Goal: Task Accomplishment & Management: Manage account settings

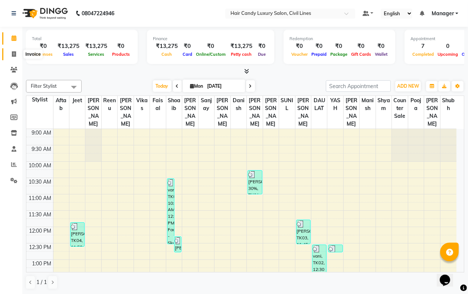
click at [14, 51] on icon at bounding box center [14, 54] width 4 height 6
select select "service"
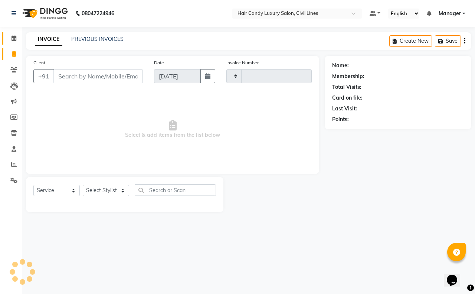
type input "7789"
select select "6308"
click at [10, 169] on link "Reports" at bounding box center [11, 164] width 18 height 12
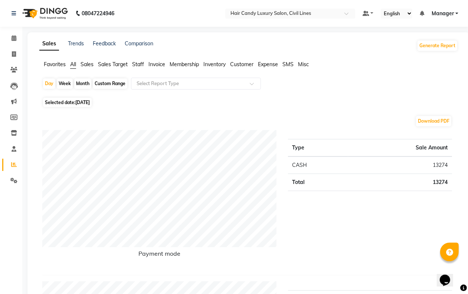
drag, startPoint x: 112, startPoint y: 83, endPoint x: 105, endPoint y: 103, distance: 21.5
click at [110, 83] on div "Custom Range" at bounding box center [110, 83] width 35 height 10
select select "9"
select select "2025"
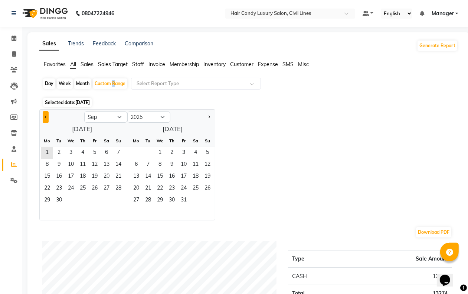
click at [44, 112] on button "Previous month" at bounding box center [46, 117] width 6 height 12
select select "8"
click at [92, 150] on span "1" at bounding box center [95, 153] width 12 height 12
click at [122, 202] on span "31" at bounding box center [118, 200] width 12 height 12
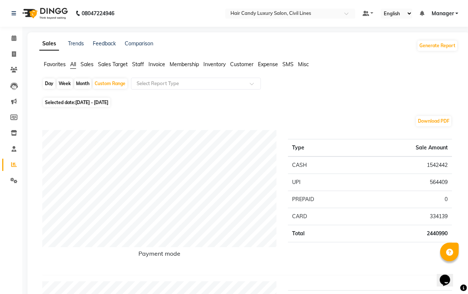
click at [90, 64] on span "Sales" at bounding box center [87, 64] width 13 height 7
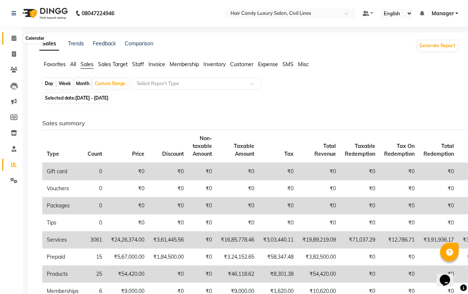
click at [14, 38] on icon at bounding box center [14, 38] width 5 height 6
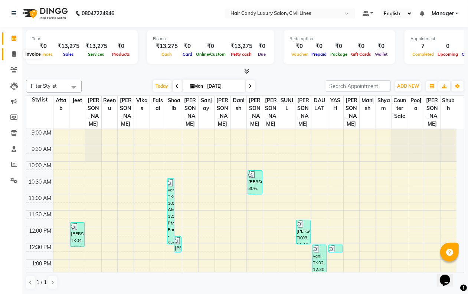
drag, startPoint x: 15, startPoint y: 52, endPoint x: 13, endPoint y: 56, distance: 4.5
click at [14, 52] on icon at bounding box center [14, 54] width 4 height 6
select select "service"
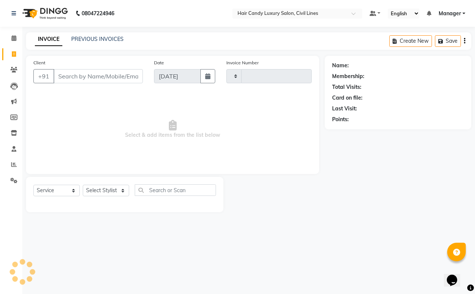
type input "7789"
select select "6308"
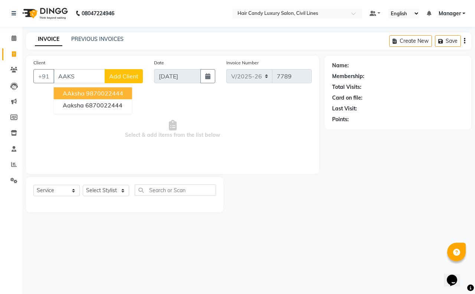
click at [86, 95] on ngb-highlight "9870022444" at bounding box center [104, 92] width 37 height 7
type input "9870022444"
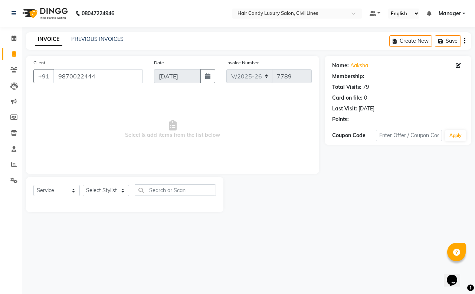
select select "2: Object"
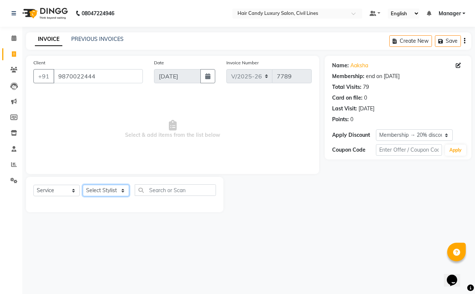
click at [98, 190] on select "Select Stylist [PERSON_NAME] [PERSON_NAME] counter sale Danish DAULAT faisal je…" at bounding box center [106, 190] width 46 height 12
select select "67595"
click at [83, 184] on select "Select Stylist [PERSON_NAME] [PERSON_NAME] counter sale Danish DAULAT faisal je…" at bounding box center [106, 190] width 46 height 12
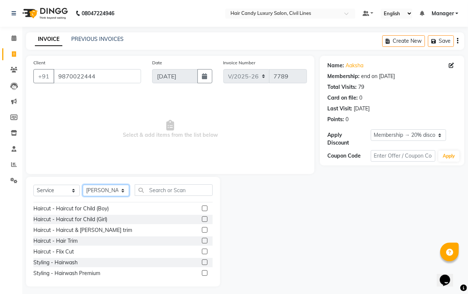
scroll to position [46, 0]
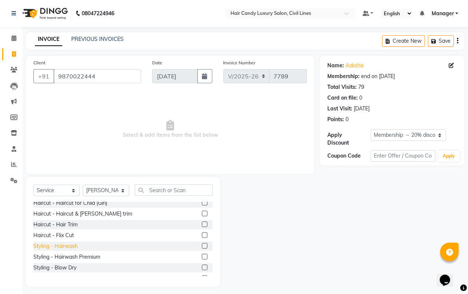
click at [65, 244] on div "Styling - Hairwash" at bounding box center [55, 246] width 44 height 8
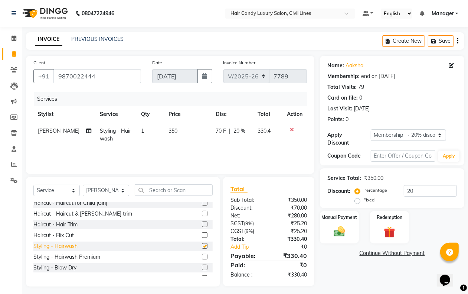
checkbox input "false"
drag, startPoint x: 344, startPoint y: 233, endPoint x: 338, endPoint y: 235, distance: 5.8
click at [343, 233] on img at bounding box center [339, 231] width 19 height 13
click at [379, 255] on span "CASH" at bounding box center [382, 253] width 16 height 9
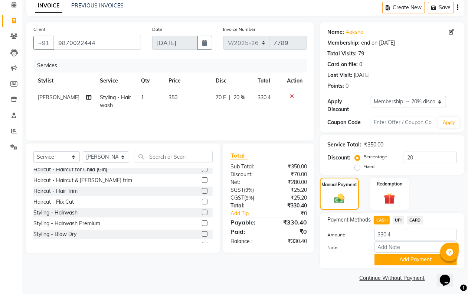
click at [388, 259] on button "Add Payment" at bounding box center [415, 259] width 82 height 12
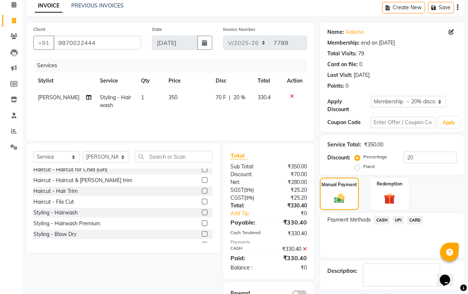
scroll to position [65, 0]
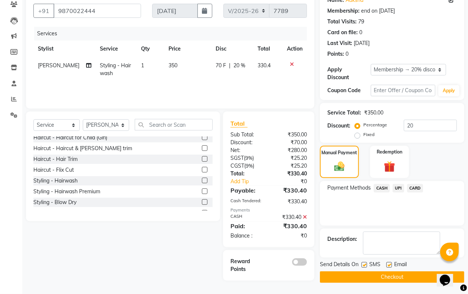
click at [365, 264] on label at bounding box center [364, 265] width 6 height 6
click at [365, 264] on input "checkbox" at bounding box center [363, 264] width 5 height 5
checkbox input "false"
click at [359, 275] on button "Checkout" at bounding box center [392, 277] width 144 height 12
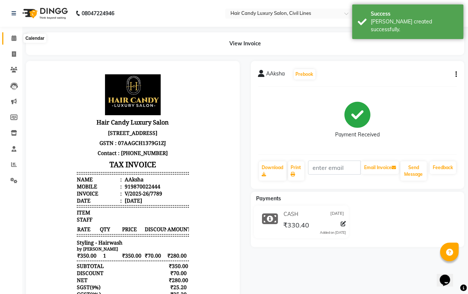
click at [12, 37] on icon at bounding box center [14, 38] width 5 height 6
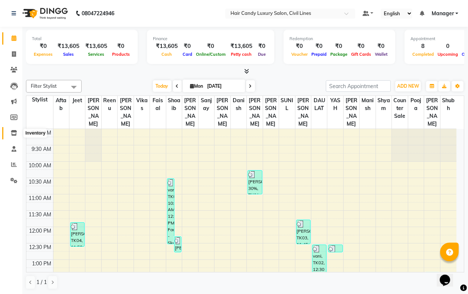
click at [14, 137] on span at bounding box center [13, 133] width 13 height 9
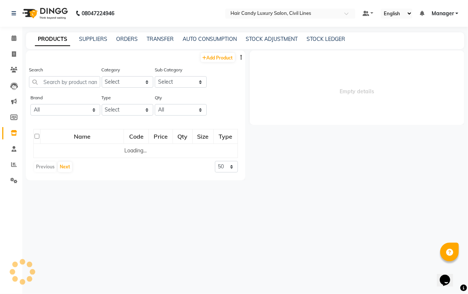
select select
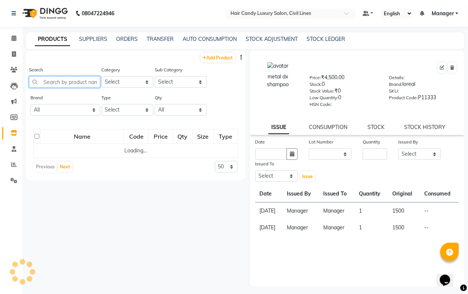
click at [73, 84] on input "text" at bounding box center [64, 82] width 71 height 12
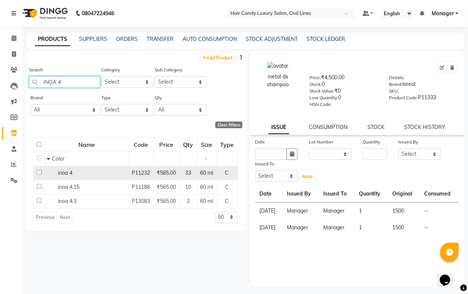
type input "INOA 4"
click at [40, 171] on input "checkbox" at bounding box center [39, 172] width 5 height 5
checkbox input "true"
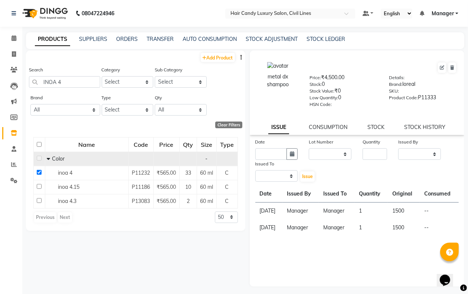
select select
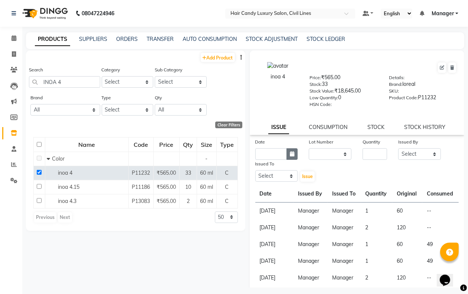
click at [292, 154] on icon "button" at bounding box center [292, 153] width 4 height 5
select select "9"
select select "2025"
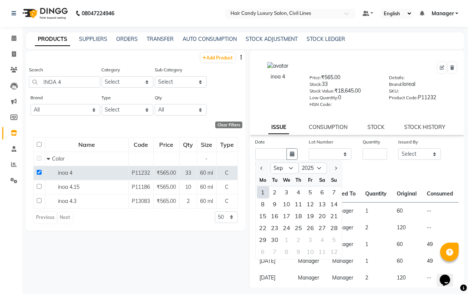
click at [263, 189] on div "1" at bounding box center [263, 192] width 12 height 12
type input "[DATE]"
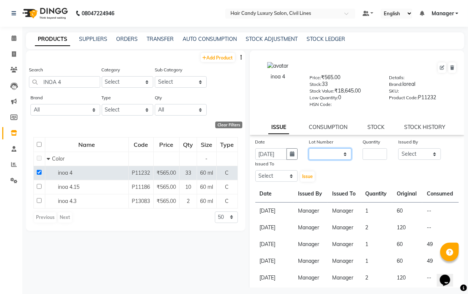
click at [322, 151] on select "None" at bounding box center [330, 154] width 43 height 12
select select "0: null"
click at [309, 148] on select "None" at bounding box center [330, 154] width 43 height 12
click at [372, 151] on input "number" at bounding box center [375, 154] width 24 height 12
type input "3"
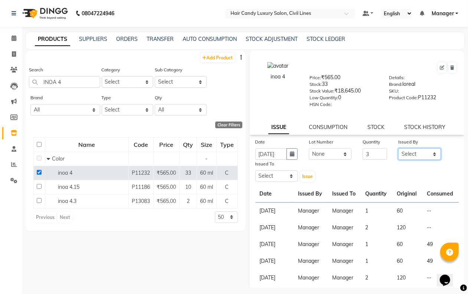
click at [400, 149] on select "Select [PERSON_NAME] [PERSON_NAME] counter sale Danish DAULAT faisal jeet Manag…" at bounding box center [419, 154] width 43 height 12
click at [398, 148] on select "Select [PERSON_NAME] [PERSON_NAME] counter sale Danish DAULAT faisal jeet Manag…" at bounding box center [419, 154] width 43 height 12
click at [418, 153] on select "Select [PERSON_NAME] [PERSON_NAME] counter sale Danish DAULAT faisal jeet Manag…" at bounding box center [419, 154] width 43 height 12
select select "47213"
click at [398, 148] on select "Select [PERSON_NAME] [PERSON_NAME] counter sale Danish DAULAT faisal jeet Manag…" at bounding box center [419, 154] width 43 height 12
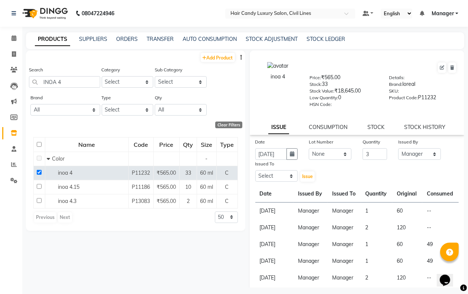
click at [283, 167] on div "Issued To" at bounding box center [276, 165] width 43 height 10
drag, startPoint x: 275, startPoint y: 173, endPoint x: 275, endPoint y: 169, distance: 4.1
click at [275, 174] on select "Select [PERSON_NAME] [PERSON_NAME] counter sale Danish DAULAT faisal jeet Manag…" at bounding box center [276, 176] width 43 height 12
select select "47213"
click at [255, 170] on select "Select [PERSON_NAME] [PERSON_NAME] counter sale Danish DAULAT faisal jeet Manag…" at bounding box center [276, 176] width 43 height 12
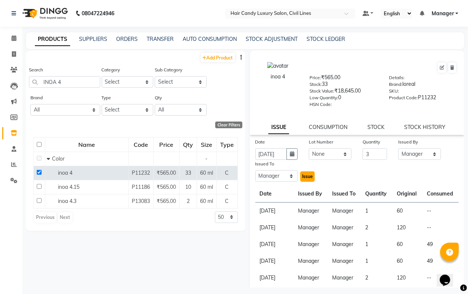
click at [302, 174] on span "Issue" at bounding box center [307, 176] width 11 height 6
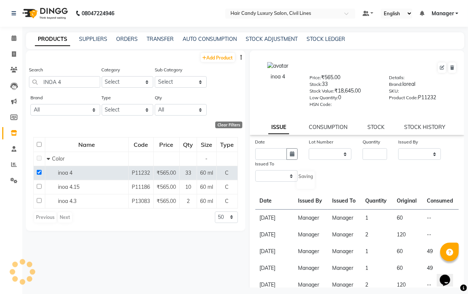
select select
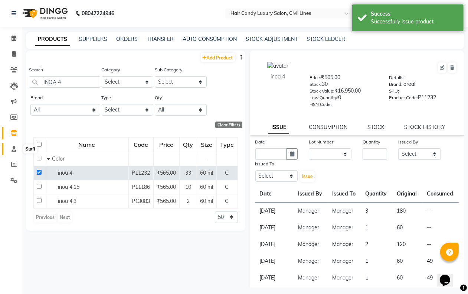
drag, startPoint x: 14, startPoint y: 150, endPoint x: 12, endPoint y: 144, distance: 6.2
click at [14, 150] on icon at bounding box center [14, 149] width 5 height 6
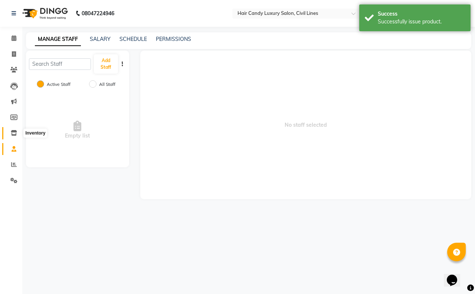
click at [12, 132] on icon at bounding box center [14, 133] width 6 height 6
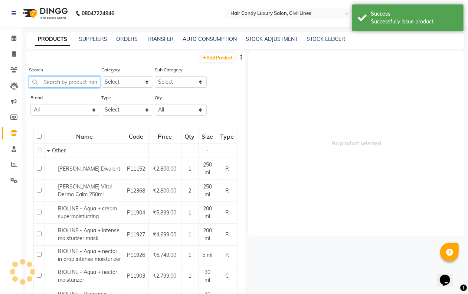
click at [62, 81] on input "text" at bounding box center [64, 82] width 71 height 12
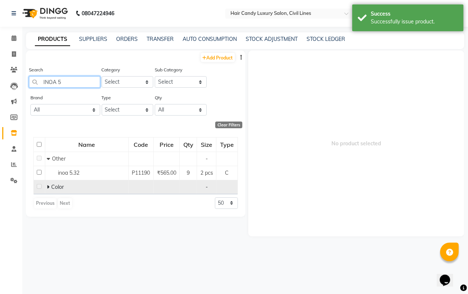
type input "INOA 5"
click at [49, 186] on icon at bounding box center [48, 186] width 3 height 5
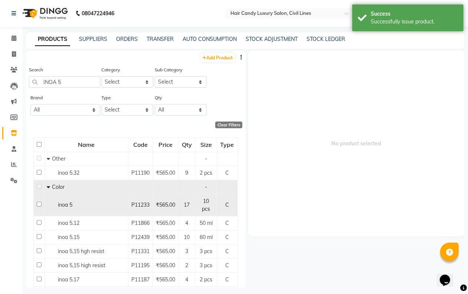
click at [39, 206] on input "checkbox" at bounding box center [39, 204] width 5 height 5
checkbox input "true"
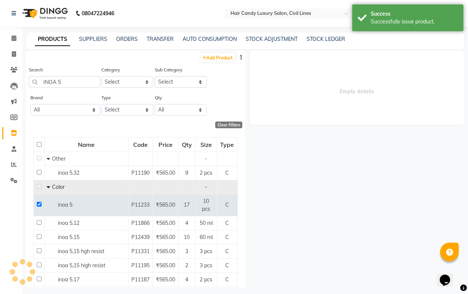
select select
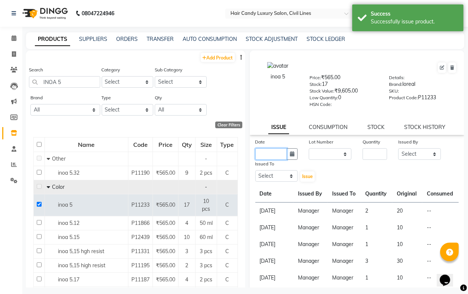
click at [284, 150] on input "text" at bounding box center [271, 154] width 32 height 12
select select "9"
select select "2025"
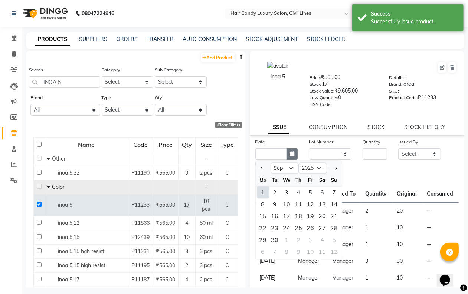
click at [291, 151] on icon "button" at bounding box center [292, 153] width 4 height 5
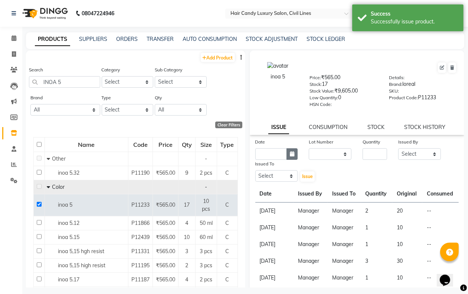
drag, startPoint x: 287, startPoint y: 148, endPoint x: 284, endPoint y: 157, distance: 9.3
click at [287, 151] on button "button" at bounding box center [292, 154] width 11 height 12
select select "9"
select select "2025"
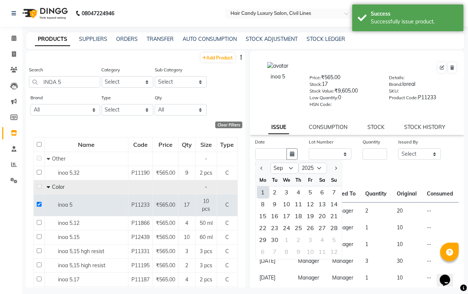
drag, startPoint x: 262, startPoint y: 190, endPoint x: 271, endPoint y: 187, distance: 9.6
click at [263, 191] on div "1" at bounding box center [263, 192] width 12 height 12
type input "[DATE]"
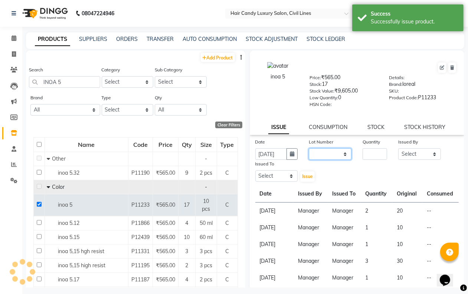
click at [325, 152] on select "None" at bounding box center [330, 154] width 43 height 12
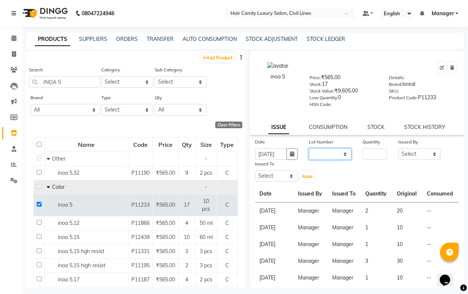
select select "0: null"
click at [309, 148] on select "None" at bounding box center [330, 154] width 43 height 12
click at [375, 154] on input "number" at bounding box center [375, 154] width 24 height 12
type input "1"
click at [400, 153] on select "Select [PERSON_NAME] [PERSON_NAME] counter sale Danish DAULAT faisal jeet Manag…" at bounding box center [419, 154] width 43 height 12
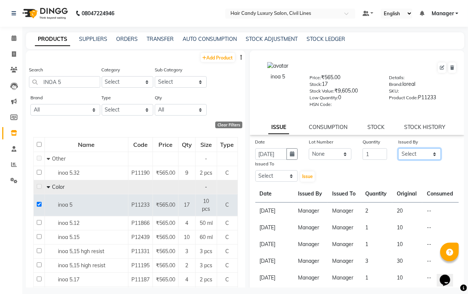
select select "47213"
click at [398, 148] on select "Select [PERSON_NAME] [PERSON_NAME] counter sale Danish DAULAT faisal jeet Manag…" at bounding box center [419, 154] width 43 height 12
click at [275, 180] on div "Date [DATE] Lot Number None Quantity 1 Issued By Select [PERSON_NAME] [PERSON_N…" at bounding box center [357, 262] width 215 height 248
drag, startPoint x: 275, startPoint y: 173, endPoint x: 276, endPoint y: 168, distance: 4.5
click at [275, 173] on select "Select [PERSON_NAME] [PERSON_NAME] counter sale Danish DAULAT faisal jeet Manag…" at bounding box center [276, 176] width 43 height 12
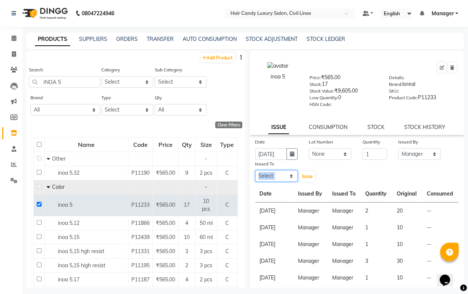
select select "47213"
click at [255, 170] on select "Select [PERSON_NAME] [PERSON_NAME] counter sale Danish DAULAT faisal jeet Manag…" at bounding box center [276, 176] width 43 height 12
click at [304, 175] on span "Issue" at bounding box center [307, 176] width 11 height 6
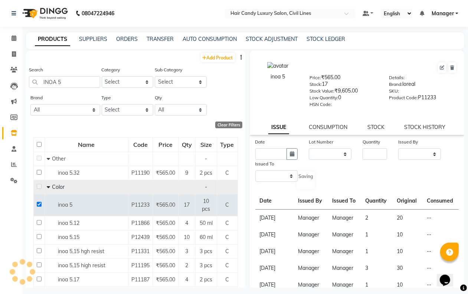
select select
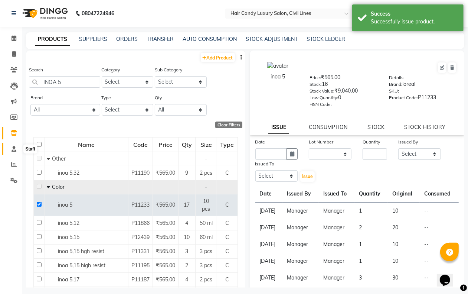
drag, startPoint x: 12, startPoint y: 148, endPoint x: 11, endPoint y: 144, distance: 5.0
click at [12, 148] on icon at bounding box center [14, 149] width 5 height 6
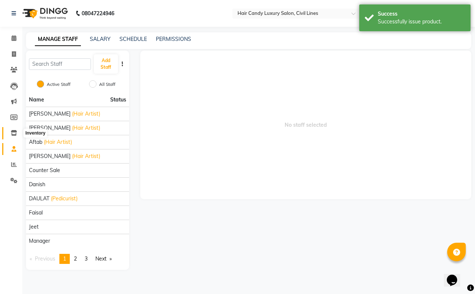
click at [12, 132] on icon at bounding box center [14, 133] width 6 height 6
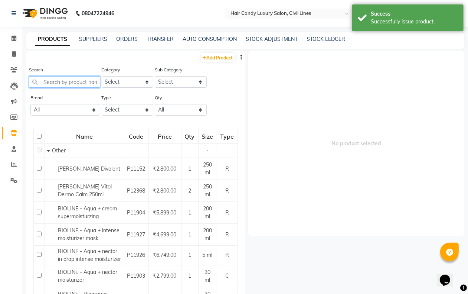
click at [52, 82] on input "text" at bounding box center [64, 82] width 71 height 12
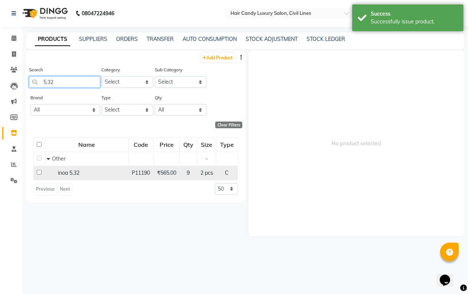
type input "5.32"
click at [38, 170] on input "checkbox" at bounding box center [39, 172] width 5 height 5
checkbox input "true"
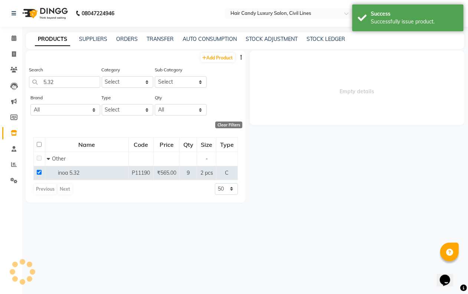
select select
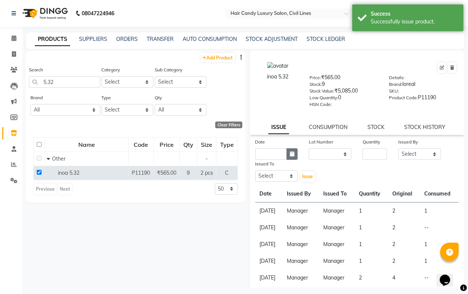
click at [294, 152] on button "button" at bounding box center [292, 154] width 11 height 12
select select "9"
select select "2025"
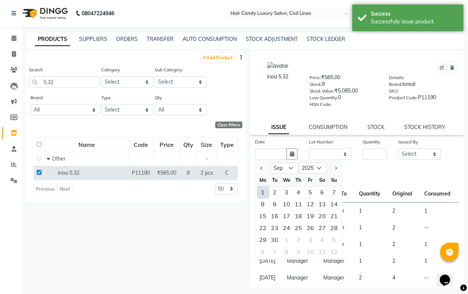
click at [267, 190] on div "1" at bounding box center [263, 192] width 12 height 12
type input "[DATE]"
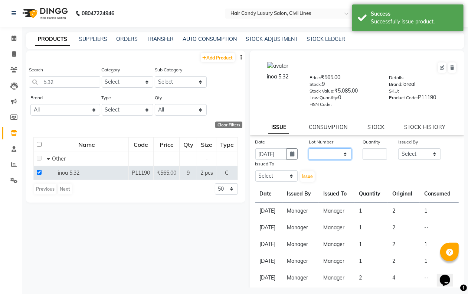
click at [317, 151] on select "None" at bounding box center [330, 154] width 43 height 12
select select "0: null"
click at [309, 148] on select "None" at bounding box center [330, 154] width 43 height 12
click at [373, 151] on input "number" at bounding box center [375, 154] width 24 height 12
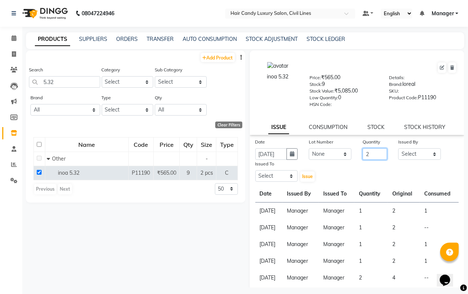
type input "2"
click at [411, 154] on select "Select [PERSON_NAME] [PERSON_NAME] counter sale Danish DAULAT faisal jeet Manag…" at bounding box center [419, 154] width 43 height 12
select select "47213"
click at [398, 148] on select "Select [PERSON_NAME] [PERSON_NAME] counter sale Danish DAULAT faisal jeet Manag…" at bounding box center [419, 154] width 43 height 12
click at [275, 172] on select "Select [PERSON_NAME] [PERSON_NAME] counter sale Danish DAULAT faisal jeet Manag…" at bounding box center [276, 176] width 43 height 12
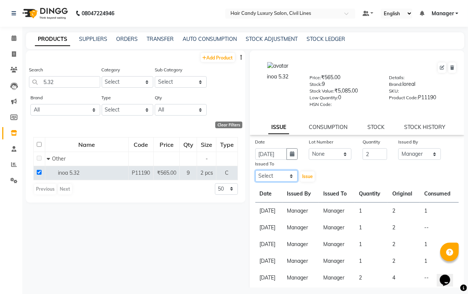
select select "47213"
click at [255, 170] on select "Select [PERSON_NAME] [PERSON_NAME] counter sale Danish DAULAT faisal jeet Manag…" at bounding box center [276, 176] width 43 height 12
click at [307, 175] on span "Issue" at bounding box center [307, 176] width 11 height 6
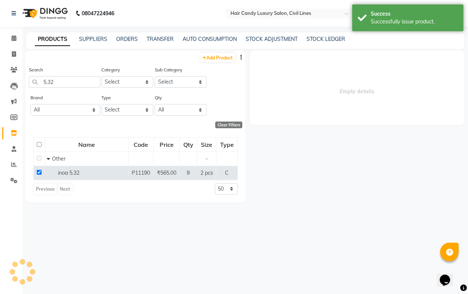
select select
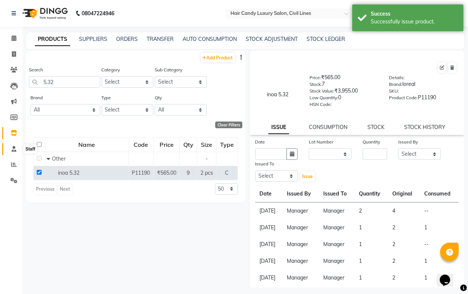
click at [13, 145] on span at bounding box center [13, 149] width 13 height 9
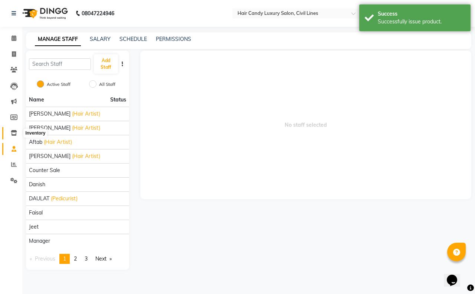
click at [13, 134] on icon at bounding box center [14, 133] width 6 height 6
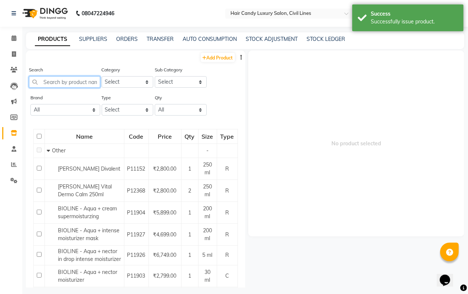
click at [58, 84] on input "text" at bounding box center [64, 82] width 71 height 12
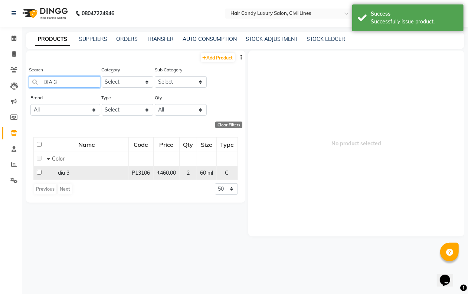
type input "DIA 3"
click at [38, 171] on input "checkbox" at bounding box center [39, 172] width 5 height 5
checkbox input "true"
select select
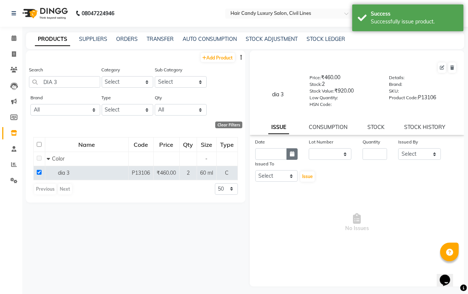
click at [291, 155] on button "button" at bounding box center [292, 154] width 11 height 12
select select "9"
select select "2025"
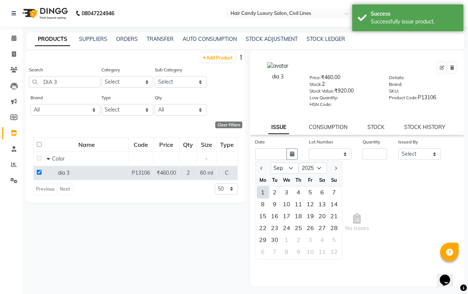
click at [262, 190] on div "1" at bounding box center [263, 192] width 12 height 12
type input "[DATE]"
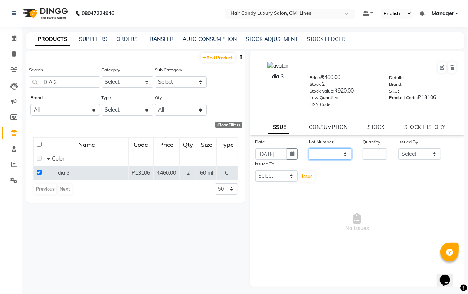
drag, startPoint x: 336, startPoint y: 151, endPoint x: 333, endPoint y: 156, distance: 6.4
click at [335, 151] on select "None" at bounding box center [330, 154] width 43 height 12
select select "0: null"
click at [309, 148] on select "None" at bounding box center [330, 154] width 43 height 12
click at [377, 151] on input "number" at bounding box center [375, 154] width 24 height 12
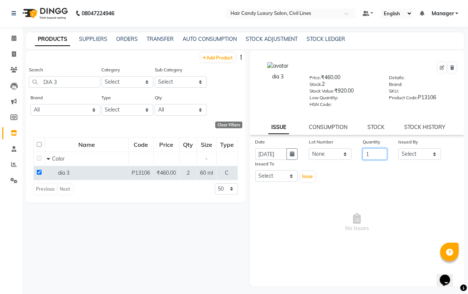
type input "1"
drag, startPoint x: 425, startPoint y: 148, endPoint x: 416, endPoint y: 146, distance: 8.9
click at [425, 148] on select "Select [PERSON_NAME] [PERSON_NAME] counter sale Danish DAULAT faisal jeet Manag…" at bounding box center [419, 154] width 43 height 12
select select "47213"
click at [398, 148] on select "Select [PERSON_NAME] [PERSON_NAME] counter sale Danish DAULAT faisal jeet Manag…" at bounding box center [419, 154] width 43 height 12
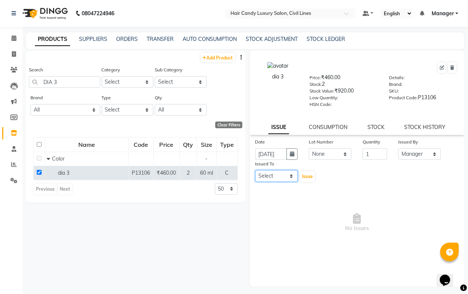
click at [270, 176] on select "Select [PERSON_NAME] [PERSON_NAME] counter sale Danish DAULAT faisal jeet Manag…" at bounding box center [276, 176] width 43 height 12
select select "47213"
click at [255, 170] on select "Select [PERSON_NAME] [PERSON_NAME] counter sale Danish DAULAT faisal jeet Manag…" at bounding box center [276, 176] width 43 height 12
click at [303, 176] on span "Issue" at bounding box center [307, 176] width 11 height 6
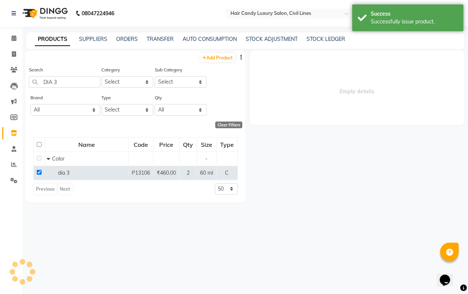
select select
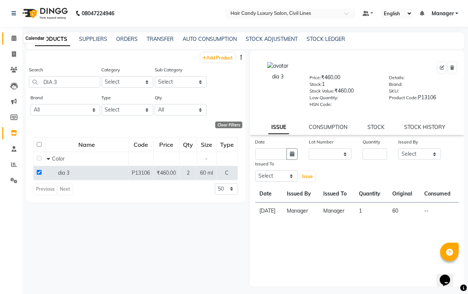
click at [17, 37] on span at bounding box center [13, 38] width 13 height 9
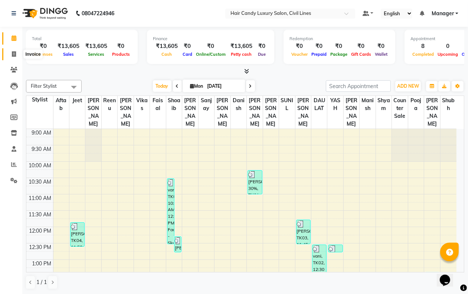
click at [10, 54] on span at bounding box center [13, 54] width 13 height 9
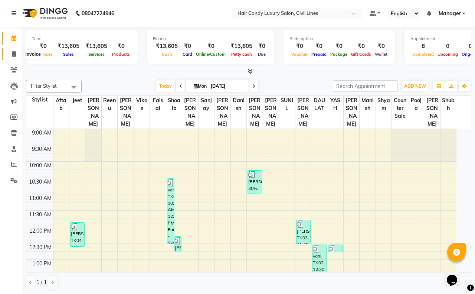
select select "6308"
select select "service"
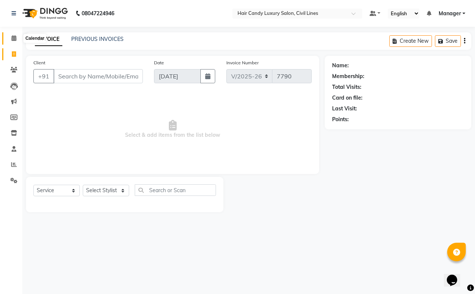
click at [12, 38] on icon at bounding box center [14, 38] width 5 height 6
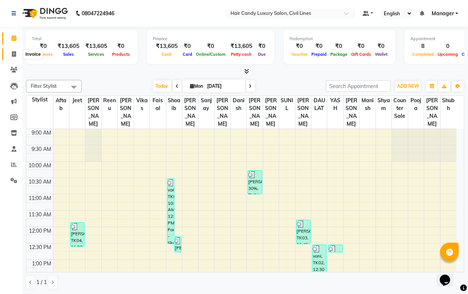
click at [12, 54] on icon at bounding box center [14, 54] width 4 height 6
select select "service"
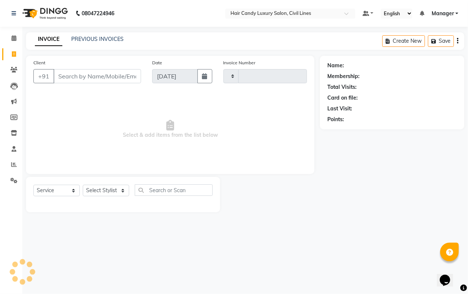
type input "7790"
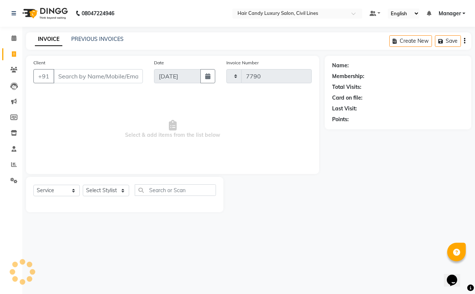
select select "6308"
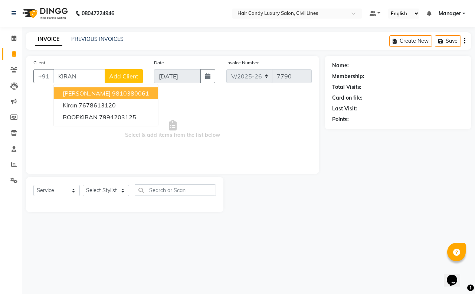
click at [114, 93] on ngb-highlight "9810380061" at bounding box center [130, 92] width 37 height 7
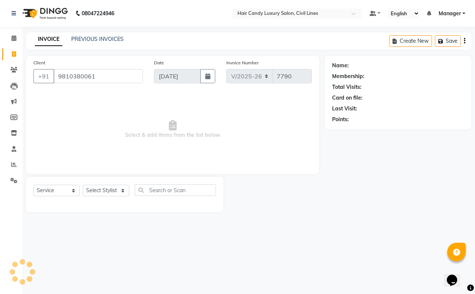
type input "9810380061"
select select "1: Object"
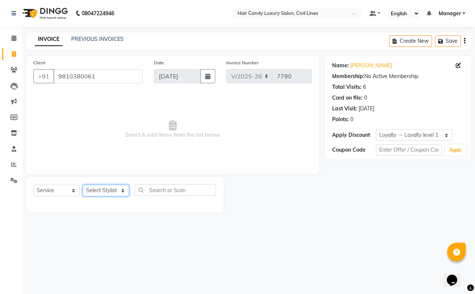
click at [116, 194] on select "Select Stylist [PERSON_NAME] [PERSON_NAME] counter sale Danish DAULAT faisal je…" at bounding box center [106, 190] width 46 height 12
select select "47473"
click at [83, 184] on select "Select Stylist [PERSON_NAME] [PERSON_NAME] counter sale Danish DAULAT faisal je…" at bounding box center [106, 190] width 46 height 12
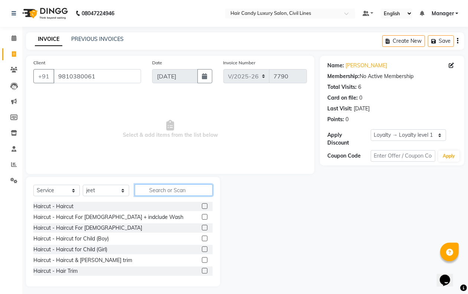
click at [160, 187] on input "text" at bounding box center [174, 190] width 78 height 12
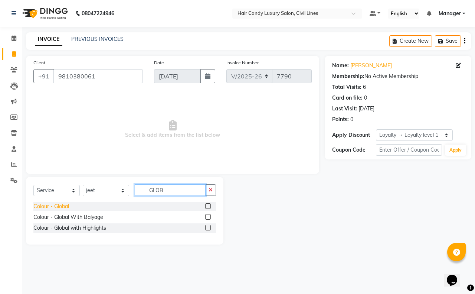
type input "GLOB"
click at [44, 208] on div "Colour - Global" at bounding box center [51, 206] width 36 height 8
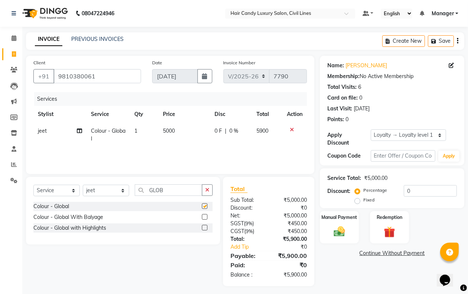
checkbox input "false"
click at [156, 134] on td "1" at bounding box center [144, 134] width 29 height 24
select select "47473"
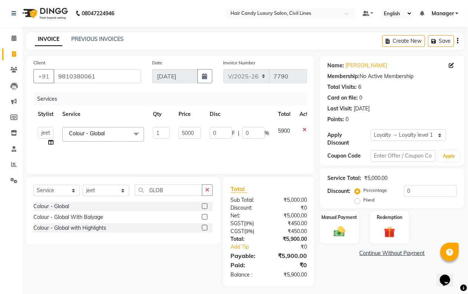
click at [201, 133] on td "5000" at bounding box center [189, 136] width 31 height 28
drag, startPoint x: 201, startPoint y: 133, endPoint x: 197, endPoint y: 134, distance: 3.8
click at [200, 133] on td "5000" at bounding box center [189, 136] width 31 height 28
click at [197, 134] on input "5000" at bounding box center [190, 133] width 22 height 12
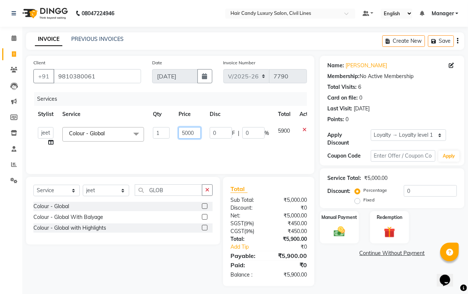
click at [197, 134] on input "5000" at bounding box center [190, 133] width 22 height 12
type input "8850"
click at [111, 188] on select "Select Stylist [PERSON_NAME] [PERSON_NAME] counter sale Danish DAULAT faisal je…" at bounding box center [106, 190] width 46 height 12
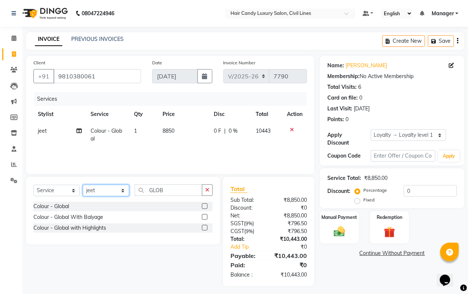
select select "47490"
click at [83, 184] on select "Select Stylist [PERSON_NAME] [PERSON_NAME] counter sale Danish DAULAT faisal je…" at bounding box center [106, 190] width 46 height 12
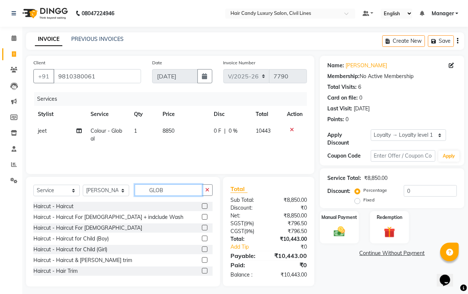
click at [169, 190] on input "GLOB" at bounding box center [169, 190] width 68 height 12
click at [170, 190] on input "GLOB" at bounding box center [169, 190] width 68 height 12
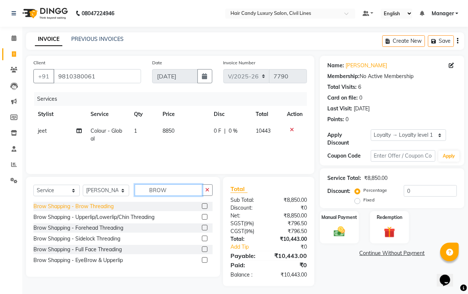
type input "BROW"
click at [101, 204] on div "Brow Shapping - Brow Threading" at bounding box center [73, 206] width 80 height 8
checkbox input "false"
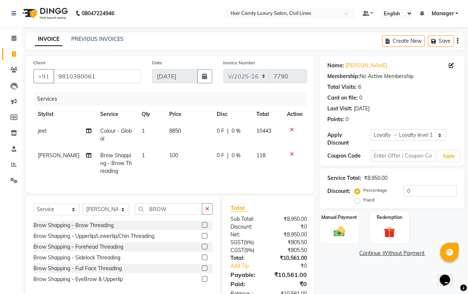
click at [165, 162] on td "100" at bounding box center [189, 163] width 48 height 32
select select "47490"
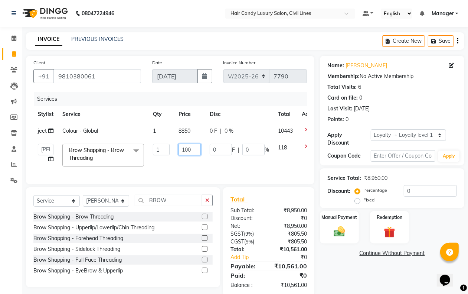
click at [192, 149] on input "100" at bounding box center [190, 150] width 22 height 12
click at [192, 148] on input "100" at bounding box center [190, 150] width 22 height 12
type input "118"
click at [336, 266] on div "Name: [PERSON_NAME] Membership: No Active Membership Total Visits: 6 Card on fi…" at bounding box center [395, 176] width 150 height 240
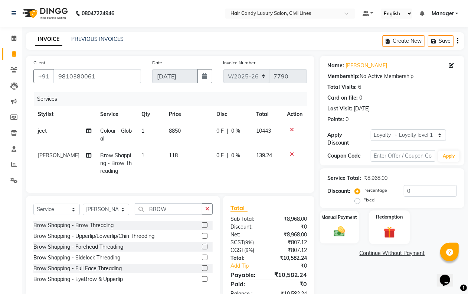
click at [382, 230] on img at bounding box center [389, 232] width 19 height 14
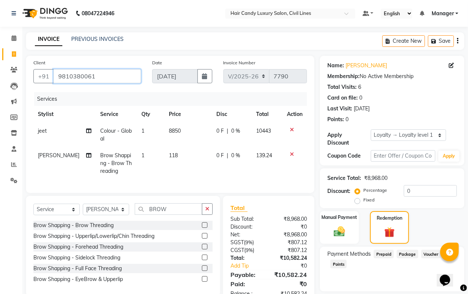
click at [106, 79] on input "9810380061" at bounding box center [97, 76] width 88 height 14
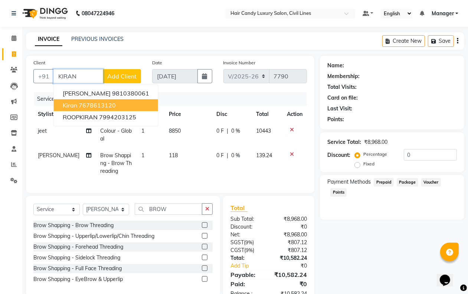
click at [108, 102] on ngb-highlight "7678613120" at bounding box center [97, 104] width 37 height 7
type input "7678613120"
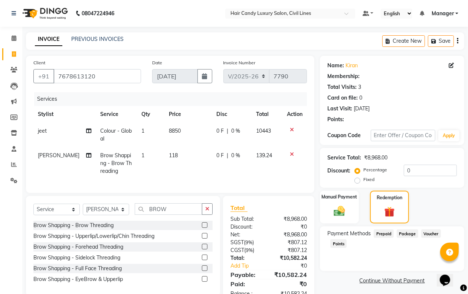
select select "1: Object"
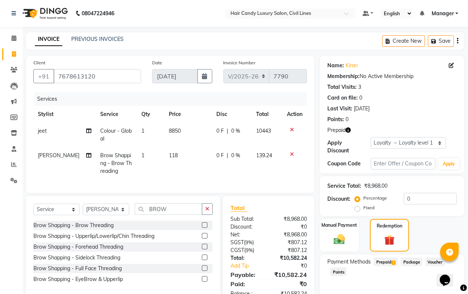
click at [386, 260] on span "Prepaid 1" at bounding box center [386, 261] width 24 height 9
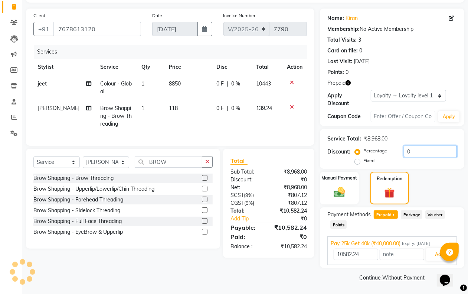
click at [410, 150] on input "0" at bounding box center [430, 151] width 53 height 12
click at [431, 252] on button "Add" at bounding box center [439, 254] width 27 height 13
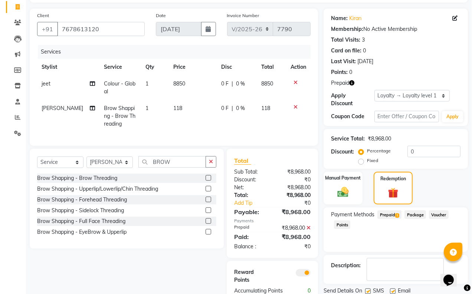
scroll to position [81, 0]
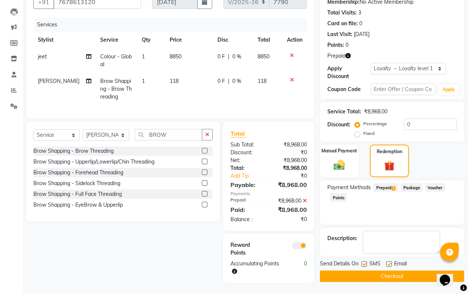
click at [301, 247] on span at bounding box center [299, 245] width 15 height 7
click at [307, 246] on input "checkbox" at bounding box center [307, 246] width 0 height 0
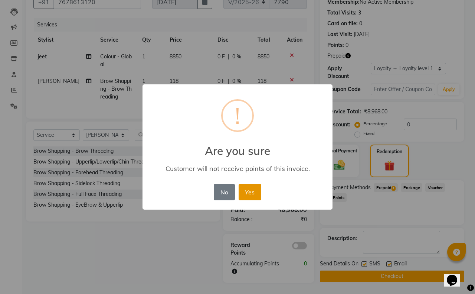
click at [246, 192] on button "Yes" at bounding box center [250, 192] width 23 height 16
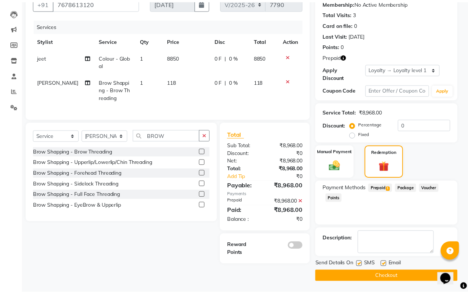
scroll to position [68, 0]
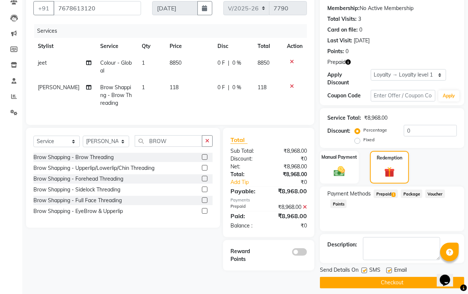
click at [366, 270] on label at bounding box center [364, 270] width 6 height 6
click at [366, 270] on input "checkbox" at bounding box center [363, 270] width 5 height 5
checkbox input "false"
click at [389, 268] on label at bounding box center [389, 270] width 6 height 6
click at [389, 268] on input "checkbox" at bounding box center [388, 270] width 5 height 5
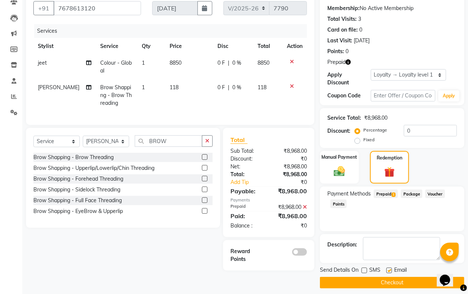
checkbox input "false"
click at [378, 282] on button "Checkout" at bounding box center [392, 282] width 144 height 12
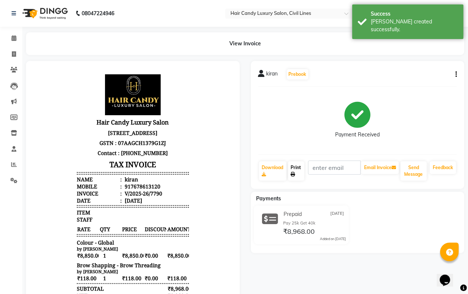
click at [295, 171] on link "Print" at bounding box center [296, 170] width 16 height 19
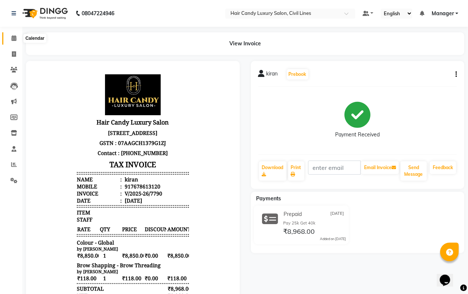
click at [13, 36] on icon at bounding box center [14, 38] width 5 height 6
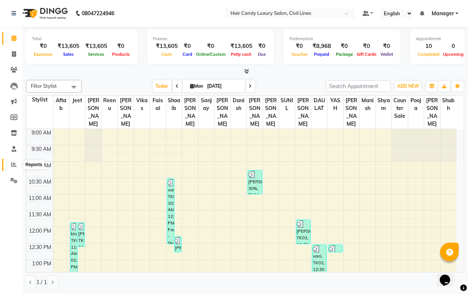
click at [12, 164] on icon at bounding box center [14, 164] width 6 height 6
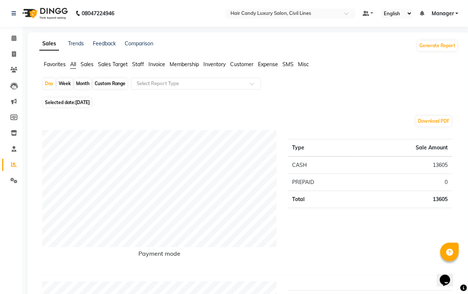
click at [203, 65] on ul "Favorites All Sales Sales Target Staff Invoice Membership Inventory Customer Ex…" at bounding box center [248, 64] width 419 height 8
click at [209, 64] on span "Inventory" at bounding box center [214, 64] width 22 height 7
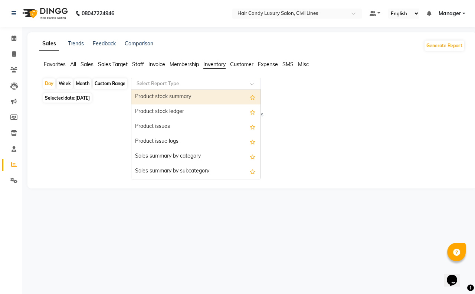
click at [170, 82] on input "text" at bounding box center [188, 83] width 107 height 7
click at [180, 99] on div "Product stock summary" at bounding box center [195, 96] width 129 height 15
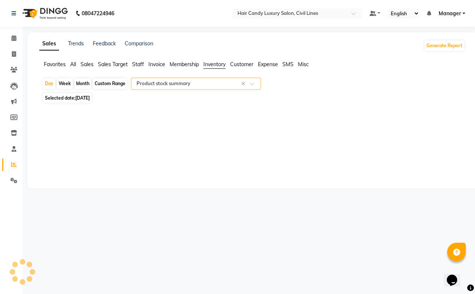
select select "filtered_report"
select select "csv"
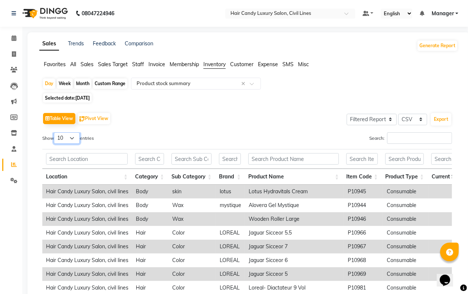
click at [73, 134] on select "10 25 50 100" at bounding box center [67, 138] width 26 height 12
select select "100"
click at [55, 132] on select "10 25 50 100" at bounding box center [67, 138] width 26 height 12
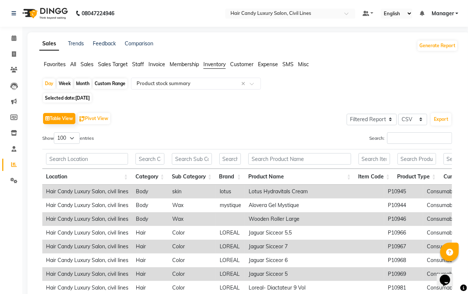
click at [90, 97] on span "[DATE]" at bounding box center [82, 98] width 14 height 6
select select "9"
select select "2025"
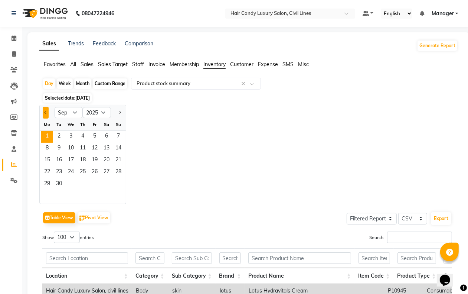
click at [44, 110] on button "Previous month" at bounding box center [46, 113] width 6 height 12
select select "8"
click at [96, 136] on span "1" at bounding box center [95, 137] width 12 height 12
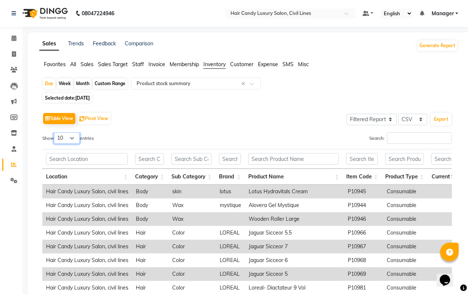
click at [69, 134] on select "10 25 50 100" at bounding box center [67, 138] width 26 height 12
select select "100"
click at [55, 132] on select "10 25 50 100" at bounding box center [67, 138] width 26 height 12
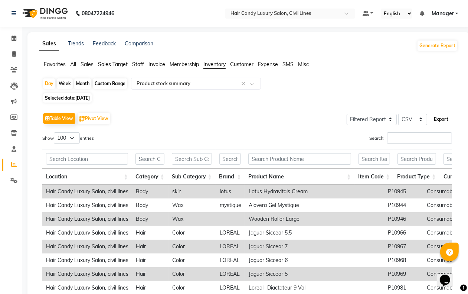
click at [440, 118] on button "Export" at bounding box center [441, 119] width 20 height 13
click at [13, 150] on icon at bounding box center [14, 149] width 5 height 6
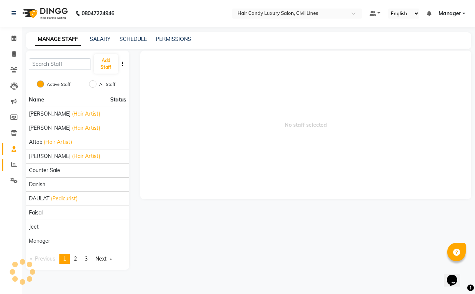
click at [13, 160] on link "Reports" at bounding box center [11, 164] width 18 height 12
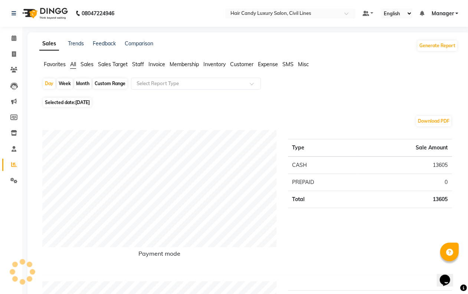
click at [224, 63] on span "Inventory" at bounding box center [214, 64] width 22 height 7
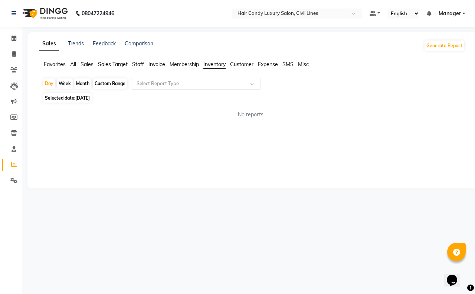
click at [86, 97] on span "[DATE]" at bounding box center [82, 98] width 14 height 6
select select "9"
select select "2025"
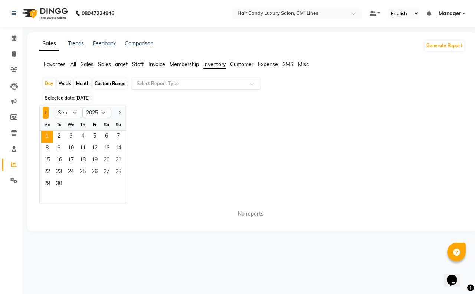
click at [47, 112] on button "Previous month" at bounding box center [46, 113] width 6 height 12
select select "8"
click at [117, 184] on span "31" at bounding box center [118, 184] width 12 height 12
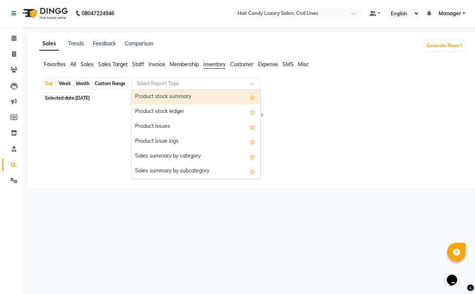
click at [174, 85] on input "text" at bounding box center [188, 83] width 107 height 7
click at [176, 98] on div "Product stock summary" at bounding box center [195, 96] width 129 height 15
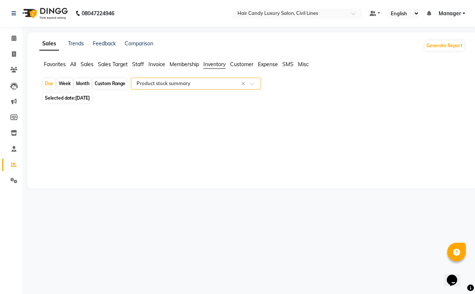
select select "filtered_report"
select select "csv"
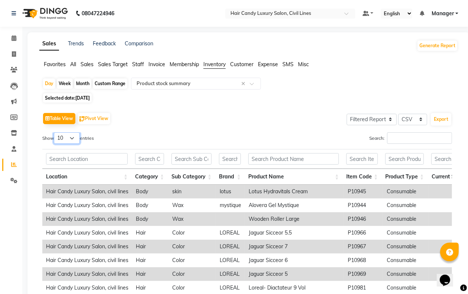
click at [77, 136] on select "10 25 50 100" at bounding box center [67, 138] width 26 height 12
select select "100"
click at [55, 132] on select "10 25 50 100" at bounding box center [67, 138] width 26 height 12
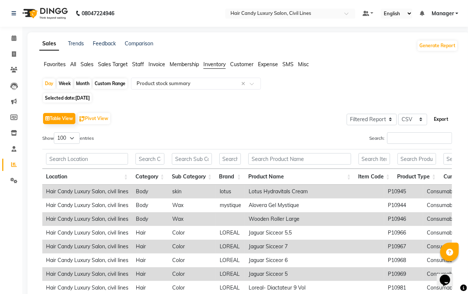
click at [441, 117] on button "Export" at bounding box center [441, 119] width 20 height 13
drag, startPoint x: 221, startPoint y: 86, endPoint x: 216, endPoint y: 88, distance: 5.9
click at [221, 86] on input "text" at bounding box center [188, 83] width 107 height 7
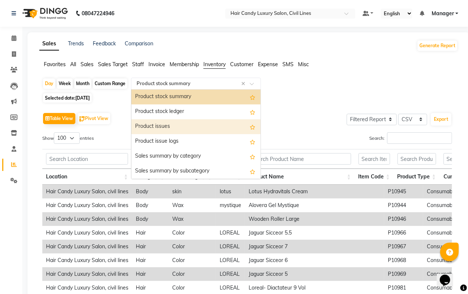
click at [178, 125] on div "Product issues" at bounding box center [195, 126] width 129 height 15
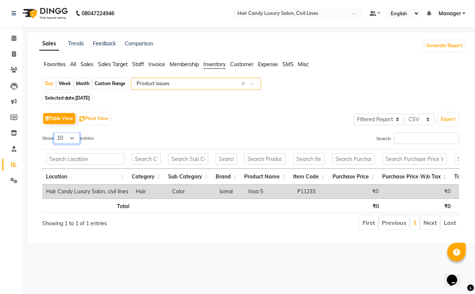
drag, startPoint x: 73, startPoint y: 133, endPoint x: 74, endPoint y: 138, distance: 5.7
click at [73, 134] on select "10 25 50 100" at bounding box center [67, 138] width 26 height 12
select select "100"
click at [55, 132] on select "10 25 50 100" at bounding box center [67, 138] width 26 height 12
click at [105, 82] on div "Custom Range" at bounding box center [110, 83] width 35 height 10
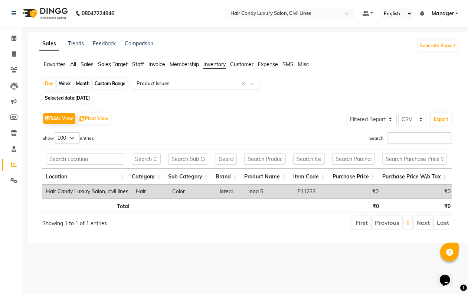
select select "8"
select select "2025"
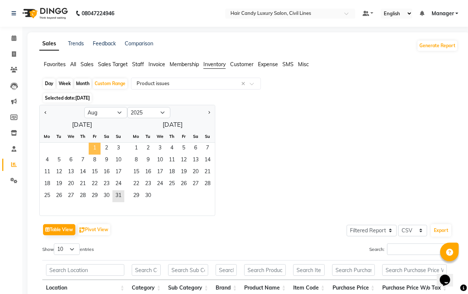
click at [95, 148] on span "1" at bounding box center [95, 149] width 12 height 12
click at [116, 196] on span "31" at bounding box center [118, 196] width 12 height 12
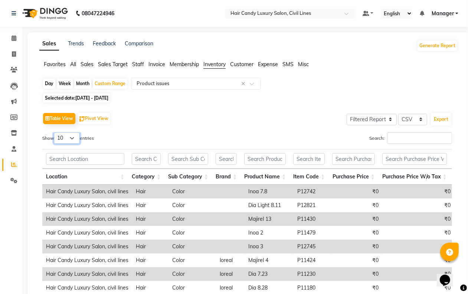
drag, startPoint x: 73, startPoint y: 135, endPoint x: 72, endPoint y: 141, distance: 6.5
click at [73, 136] on select "10 25 50 100" at bounding box center [67, 138] width 26 height 12
select select "100"
click at [55, 132] on select "10 25 50 100" at bounding box center [67, 138] width 26 height 12
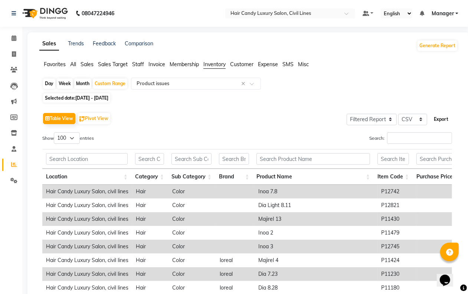
click at [435, 121] on button "Export" at bounding box center [441, 119] width 20 height 13
click at [14, 36] on icon at bounding box center [14, 38] width 5 height 6
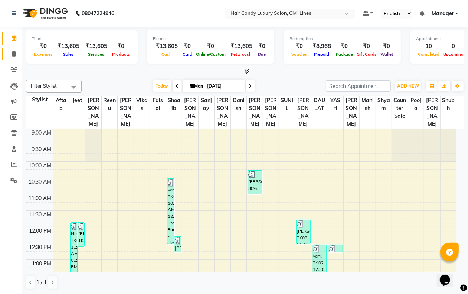
drag, startPoint x: 13, startPoint y: 58, endPoint x: 14, endPoint y: 55, distance: 3.9
click at [13, 58] on link "Invoice" at bounding box center [11, 54] width 18 height 12
select select "service"
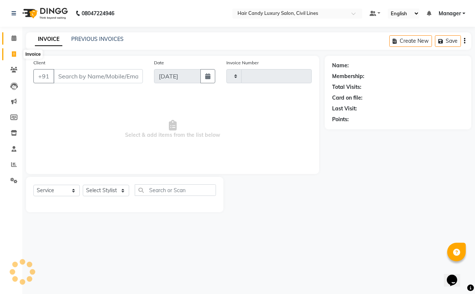
type input "7791"
select select "6308"
click at [14, 37] on icon at bounding box center [14, 38] width 5 height 6
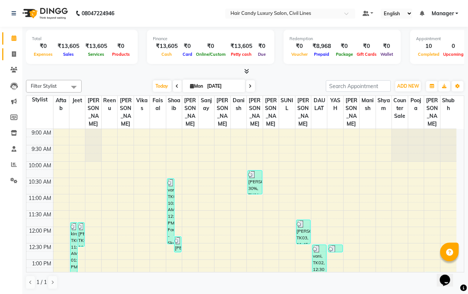
click at [8, 58] on span at bounding box center [13, 54] width 13 height 9
select select "service"
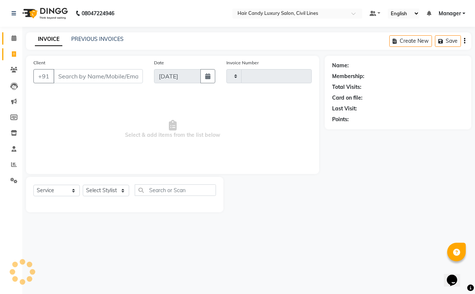
type input "7791"
select select "6308"
click at [13, 42] on span at bounding box center [13, 38] width 13 height 9
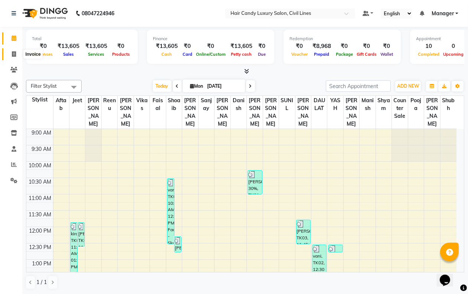
click at [16, 54] on icon at bounding box center [14, 54] width 4 height 6
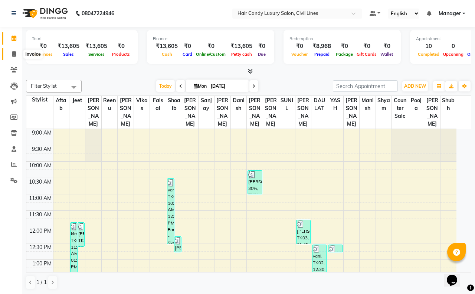
select select "6308"
select select "service"
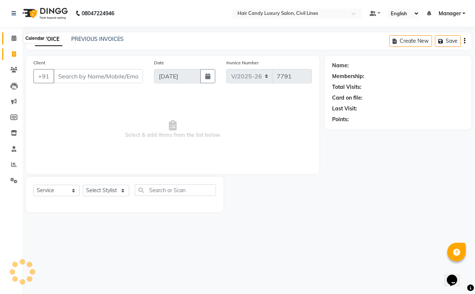
click at [15, 36] on icon at bounding box center [14, 38] width 5 height 6
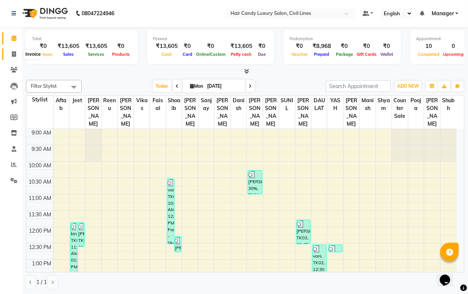
click at [12, 53] on icon at bounding box center [14, 54] width 4 height 6
select select "service"
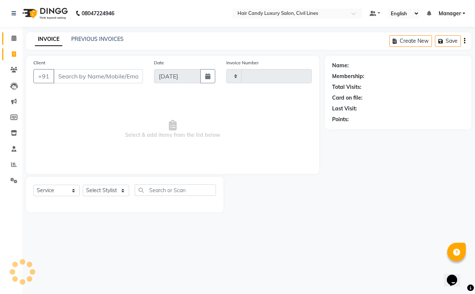
type input "7791"
select select "6308"
click at [14, 37] on icon at bounding box center [14, 38] width 5 height 6
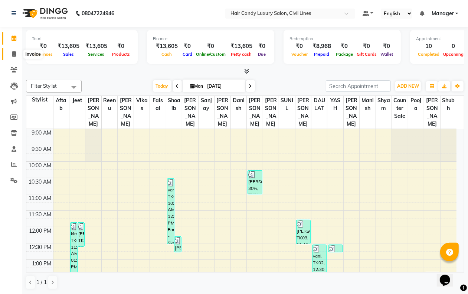
click at [17, 53] on span at bounding box center [13, 54] width 13 height 9
select select "service"
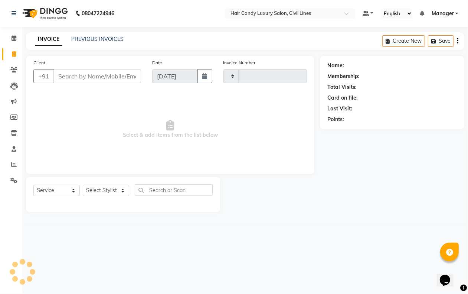
type input "7791"
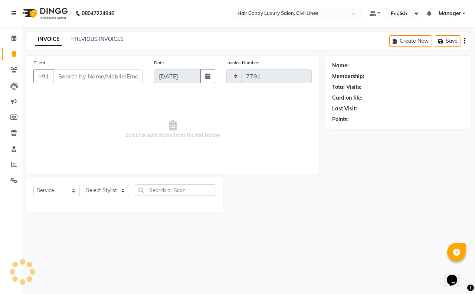
select select "6308"
drag, startPoint x: 106, startPoint y: 187, endPoint x: 103, endPoint y: 189, distance: 3.8
click at [104, 189] on select "Select Stylist" at bounding box center [106, 190] width 46 height 12
select select "67595"
click at [83, 184] on select "Select Stylist [PERSON_NAME] [PERSON_NAME] counter sale Danish DAULAT faisal je…" at bounding box center [106, 190] width 46 height 12
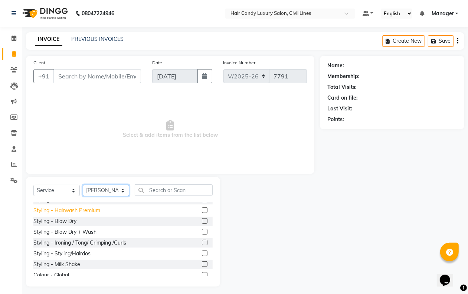
scroll to position [46, 0]
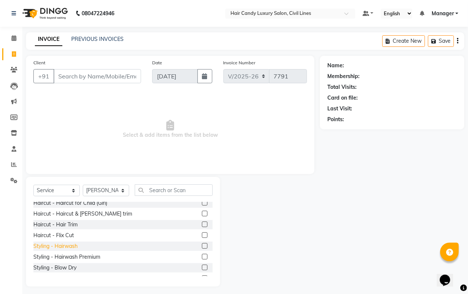
click at [62, 248] on div "Styling - Hairwash" at bounding box center [55, 246] width 44 height 8
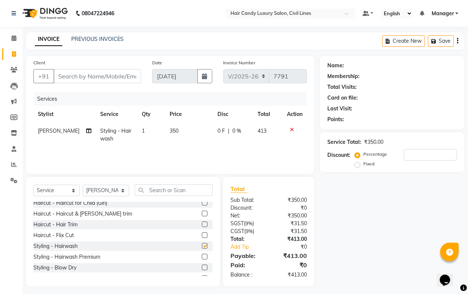
checkbox input "false"
click at [106, 188] on select "Select Stylist [PERSON_NAME] [PERSON_NAME] counter sale Danish DAULAT faisal je…" at bounding box center [106, 190] width 46 height 12
click at [83, 184] on select "Select Stylist [PERSON_NAME] [PERSON_NAME] counter sale Danish DAULAT faisal je…" at bounding box center [106, 190] width 46 height 12
click at [121, 190] on select "Select Stylist [PERSON_NAME] [PERSON_NAME] counter sale Danish DAULAT faisal je…" at bounding box center [106, 190] width 46 height 12
select select "67595"
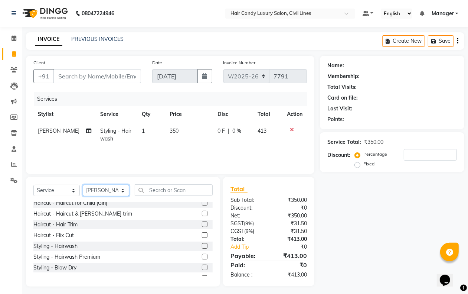
click at [83, 184] on select "Select Stylist [PERSON_NAME] [PERSON_NAME] counter sale Danish DAULAT faisal je…" at bounding box center [106, 190] width 46 height 12
click at [160, 184] on input "text" at bounding box center [174, 190] width 78 height 12
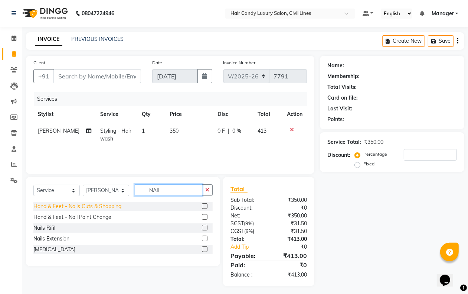
type input "NAIL"
click at [120, 206] on div "Hand & Feet - Nails Cuts & Shapping" at bounding box center [77, 206] width 88 height 8
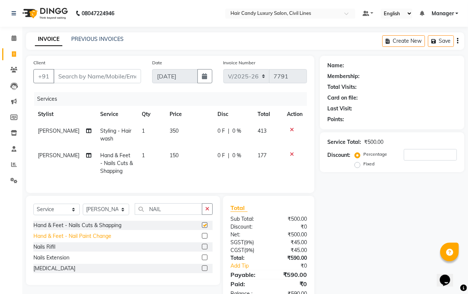
checkbox input "false"
click at [101, 240] on div "Hand & Feet - Nail Paint Change" at bounding box center [72, 236] width 78 height 8
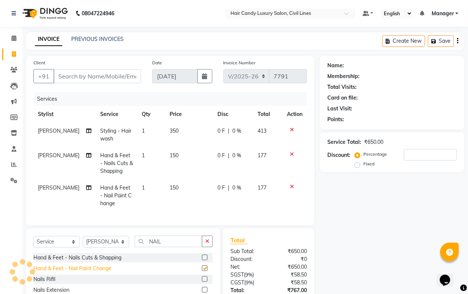
checkbox input "false"
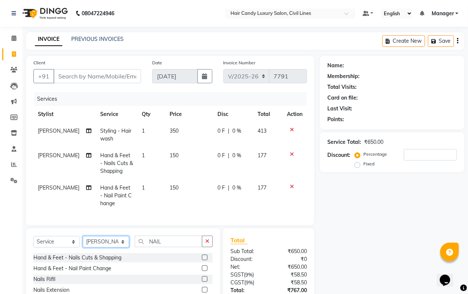
click at [101, 246] on select "Select Stylist [PERSON_NAME] [PERSON_NAME] counter sale Danish DAULAT faisal je…" at bounding box center [106, 242] width 46 height 12
select select "66672"
click at [83, 242] on select "Select Stylist [PERSON_NAME] [PERSON_NAME] counter sale Danish DAULAT faisal je…" at bounding box center [106, 242] width 46 height 12
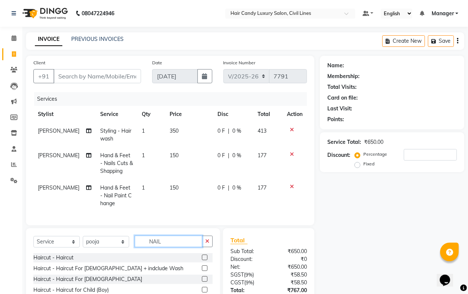
click at [171, 245] on input "NAIL" at bounding box center [169, 241] width 68 height 12
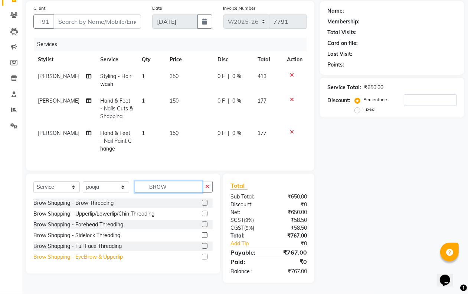
type input "BROW"
click at [116, 253] on div "Brow Shapping - EyeBrow & Upperlip" at bounding box center [77, 257] width 89 height 8
checkbox input "false"
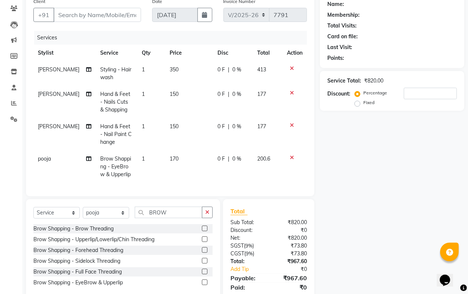
click at [170, 158] on span "170" at bounding box center [174, 158] width 9 height 7
select select "66672"
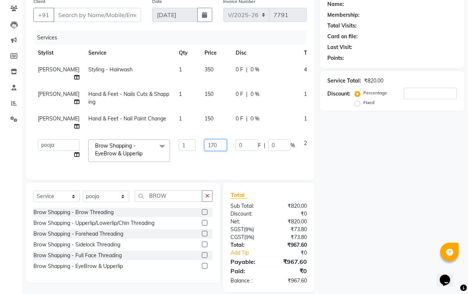
click at [204, 147] on input "170" at bounding box center [215, 145] width 22 height 12
type input "300"
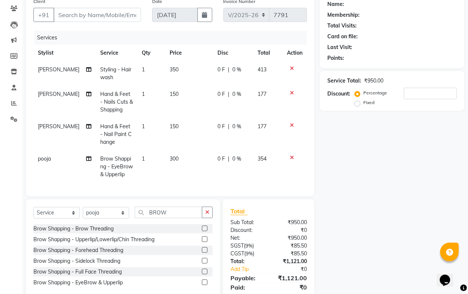
click at [307, 145] on div "Client +91 Date [DATE] Invoice Number V/2025 V/[PHONE_NUMBER] Services Stylist …" at bounding box center [170, 95] width 288 height 202
click at [88, 16] on input "Client" at bounding box center [97, 15] width 88 height 14
type input "R"
type input "0"
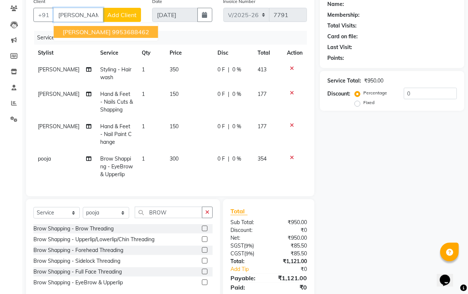
click at [84, 28] on span "[PERSON_NAME]" at bounding box center [87, 31] width 48 height 7
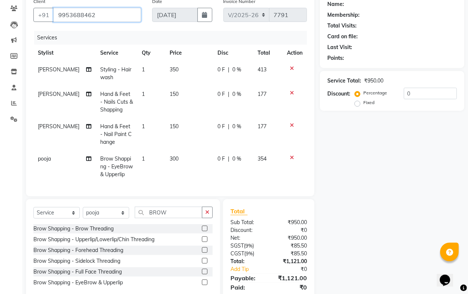
type input "9953688462"
select select "2: Object"
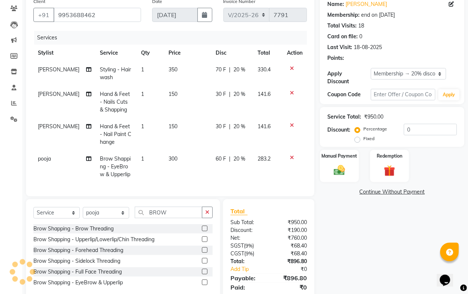
type input "20"
